Goal: Information Seeking & Learning: Learn about a topic

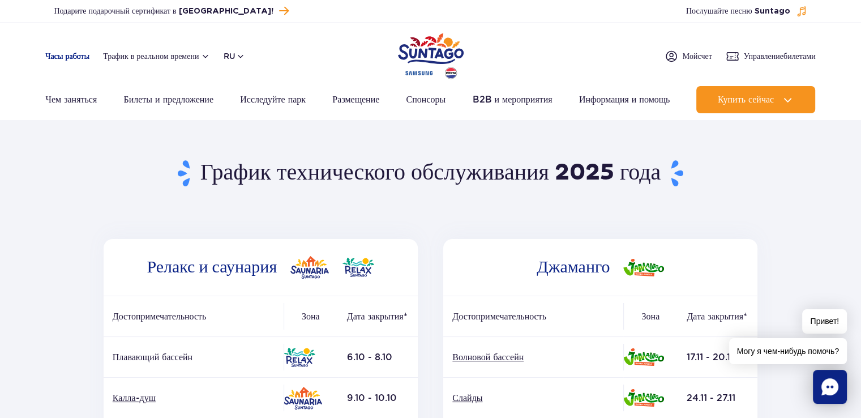
click at [58, 54] on font "Часы работы" at bounding box center [68, 55] width 44 height 9
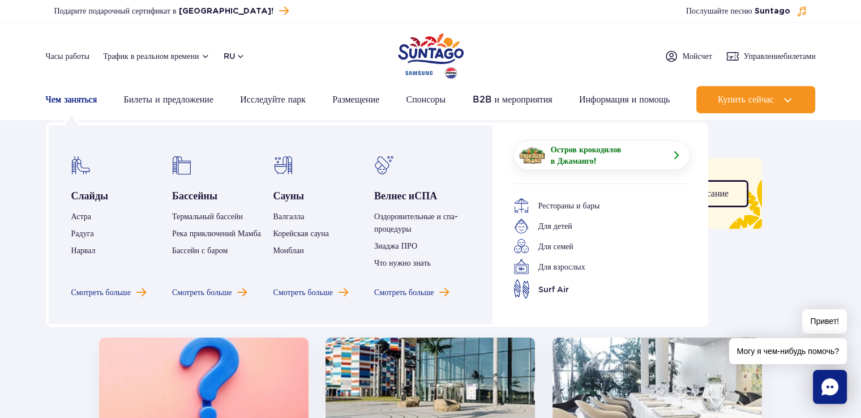
click at [84, 99] on font "Чем заняться" at bounding box center [71, 99] width 51 height 11
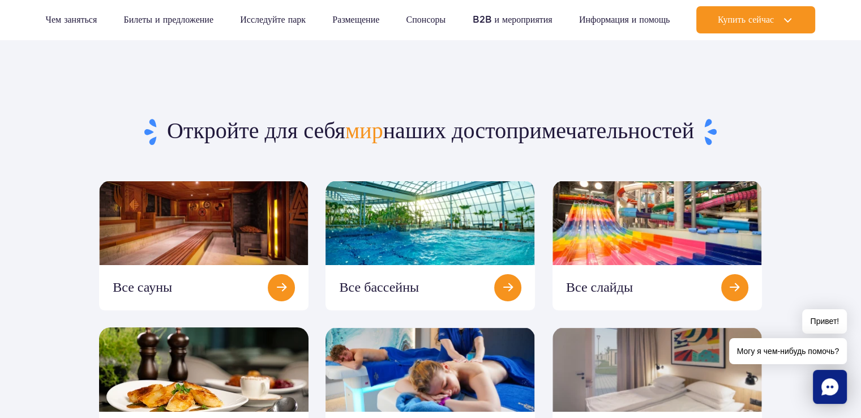
scroll to position [113, 0]
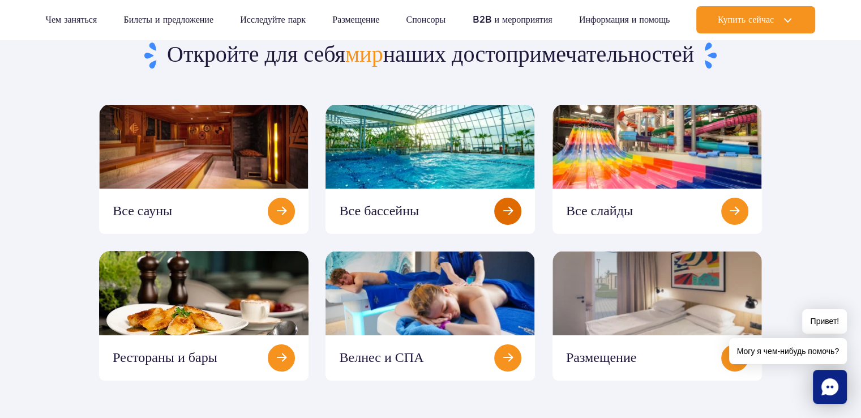
click at [421, 151] on link at bounding box center [429, 169] width 209 height 130
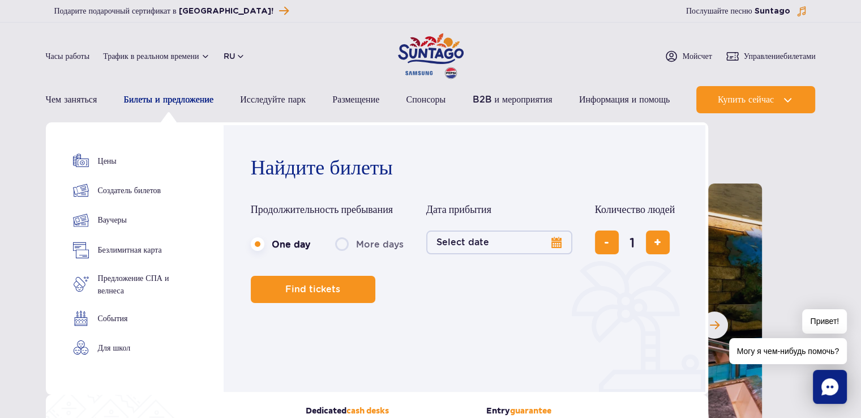
click at [179, 97] on font "Билеты и предложение" at bounding box center [168, 99] width 90 height 11
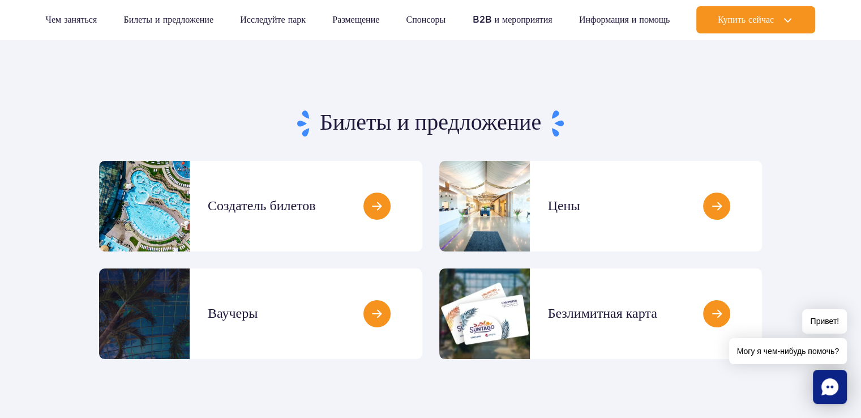
scroll to position [113, 0]
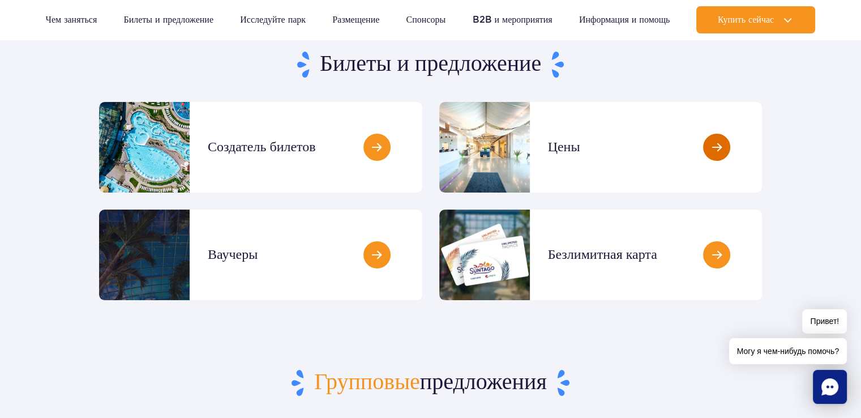
click at [762, 147] on link at bounding box center [762, 147] width 0 height 91
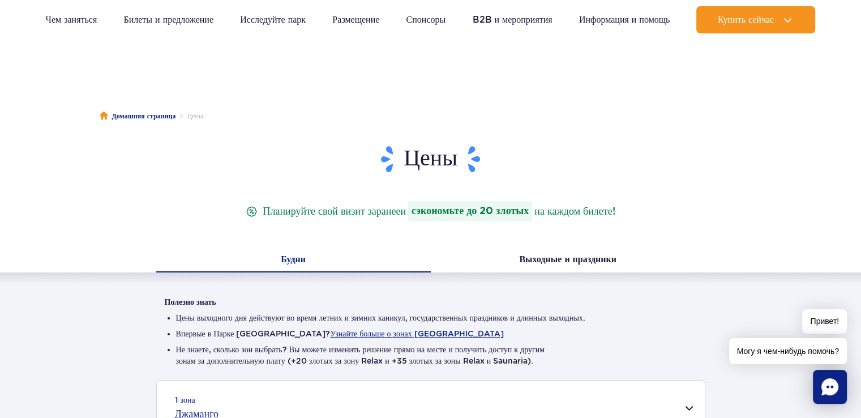
scroll to position [170, 0]
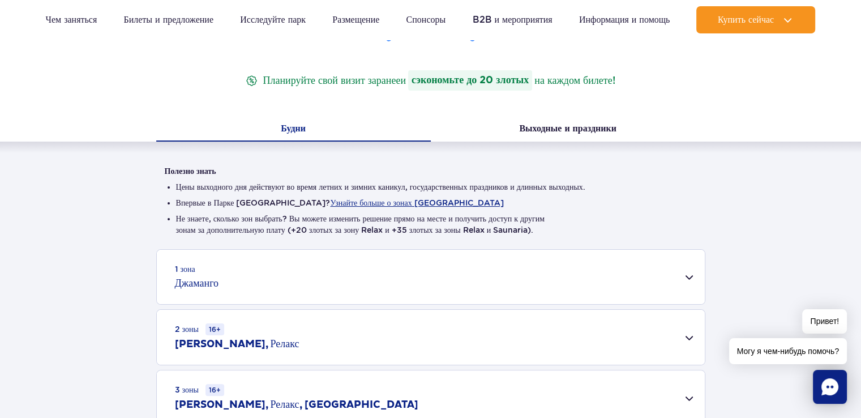
click at [688, 279] on div "1 зона Джаманго" at bounding box center [431, 277] width 548 height 54
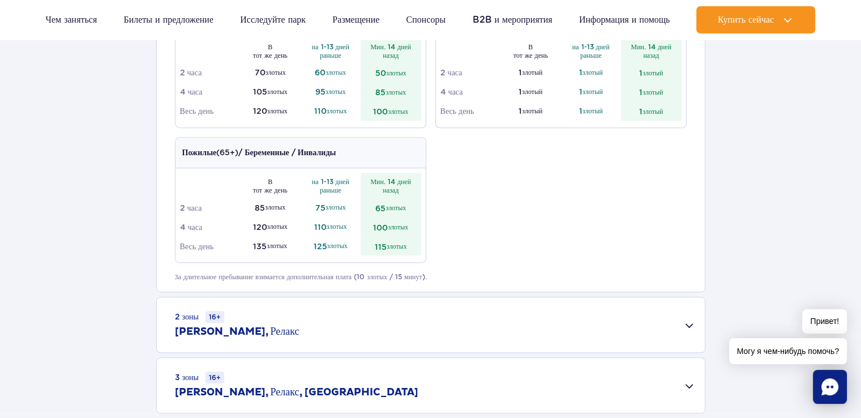
scroll to position [736, 0]
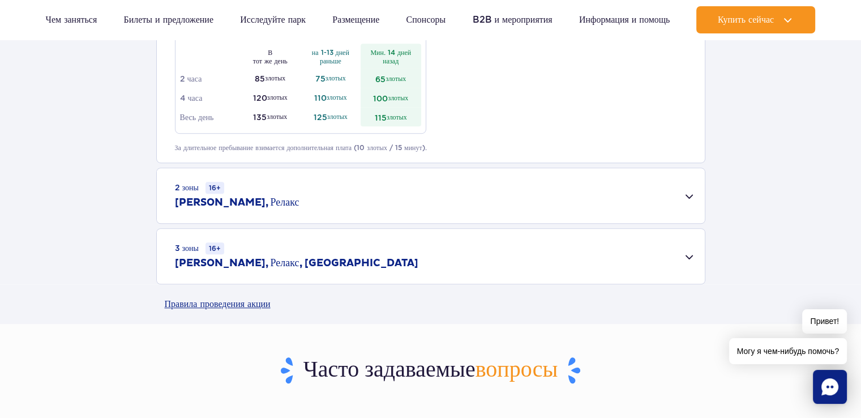
click at [687, 196] on div "2 зоны 16+ Джаманго, Релакс" at bounding box center [431, 195] width 548 height 55
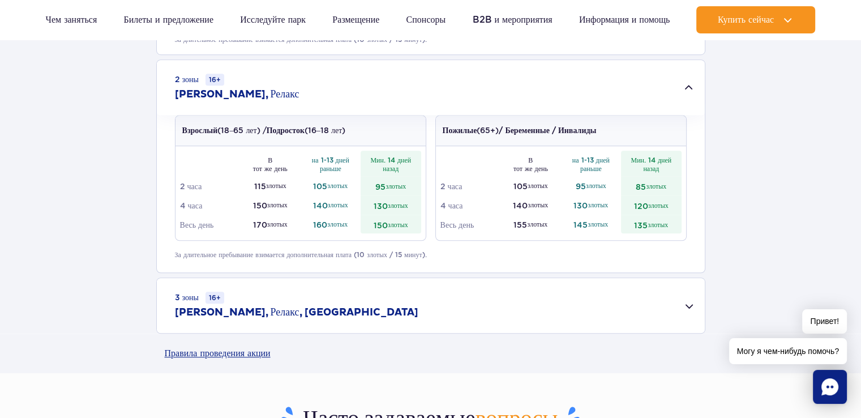
scroll to position [905, 0]
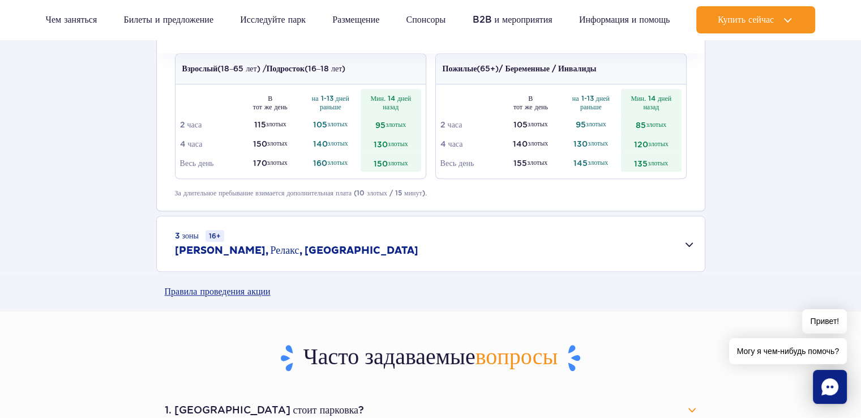
click at [686, 244] on div "3 зоны 16+ Джаманго, Релакс, Саунария" at bounding box center [431, 243] width 548 height 55
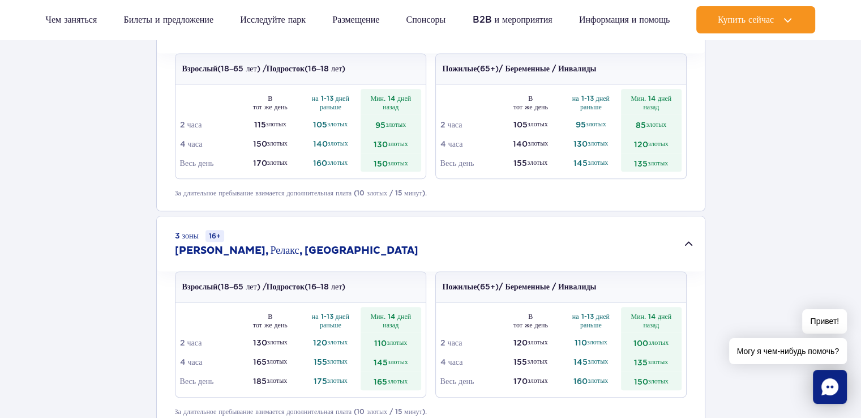
click at [685, 241] on div "3 зоны 16+ Джаманго, Релакс, Саунария" at bounding box center [431, 243] width 548 height 55
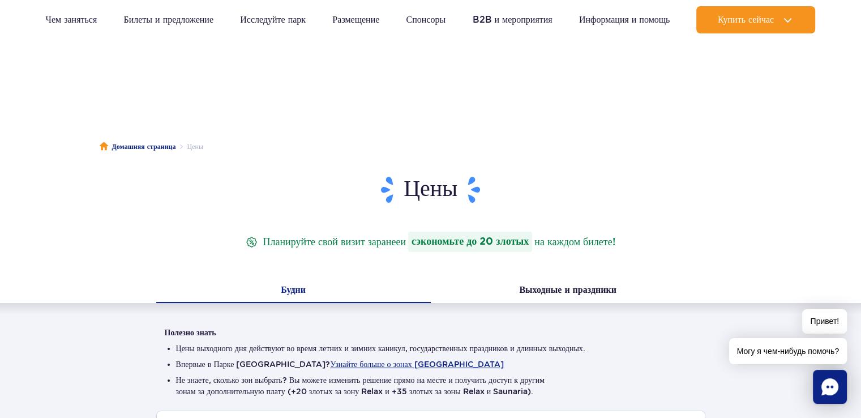
scroll to position [0, 0]
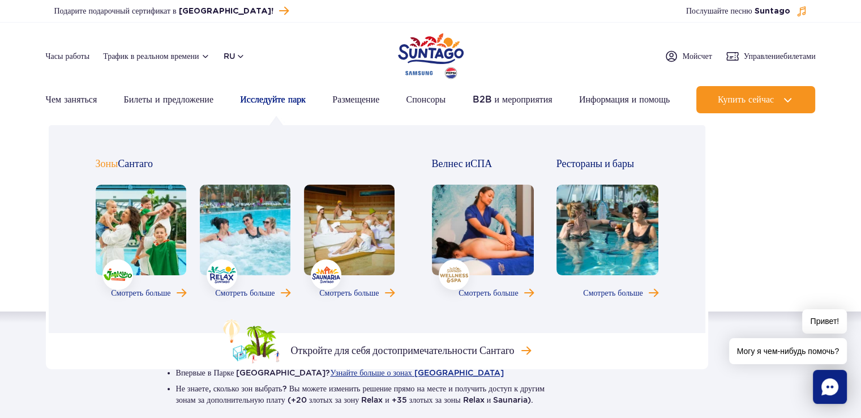
click at [275, 100] on font "Исследуйте парк" at bounding box center [273, 99] width 66 height 11
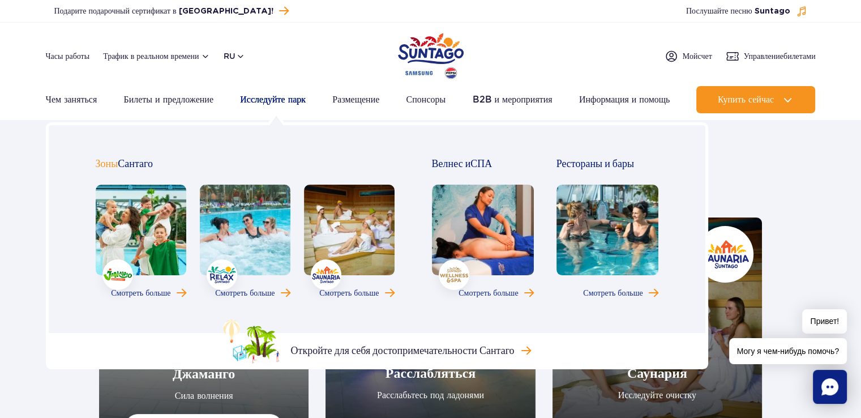
click at [268, 98] on font "Исследуйте парк" at bounding box center [273, 99] width 66 height 11
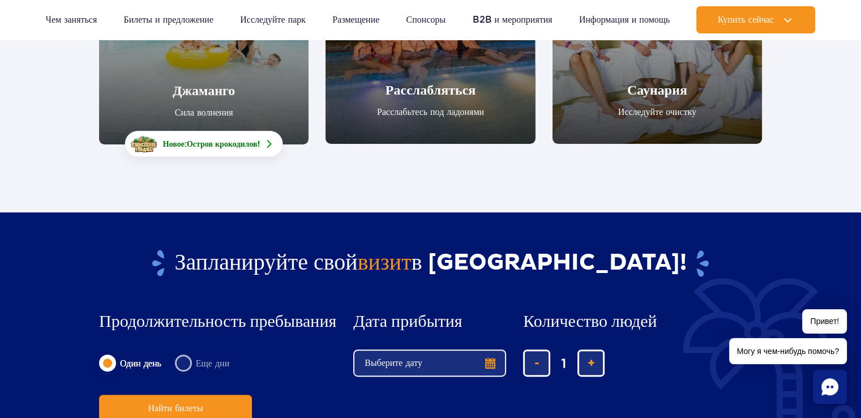
scroll to position [57, 0]
